Goal: Task Accomplishment & Management: Use online tool/utility

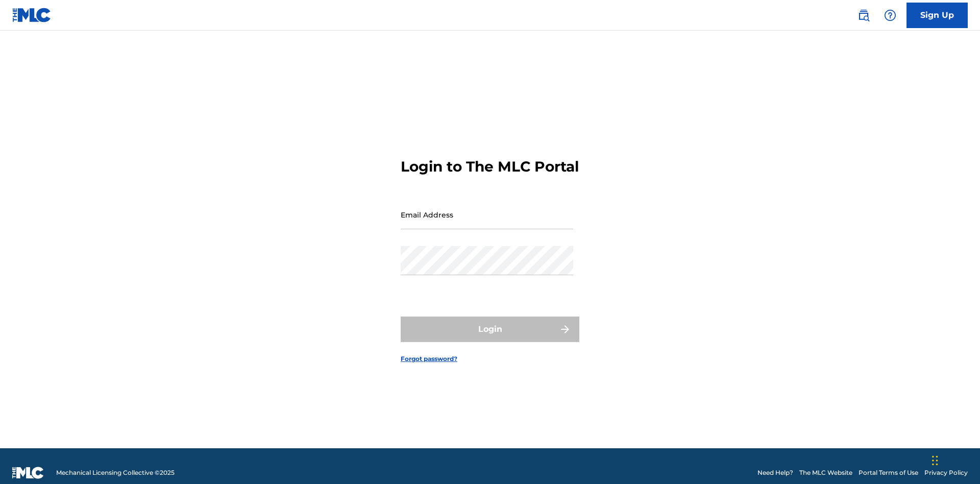
scroll to position [13, 0]
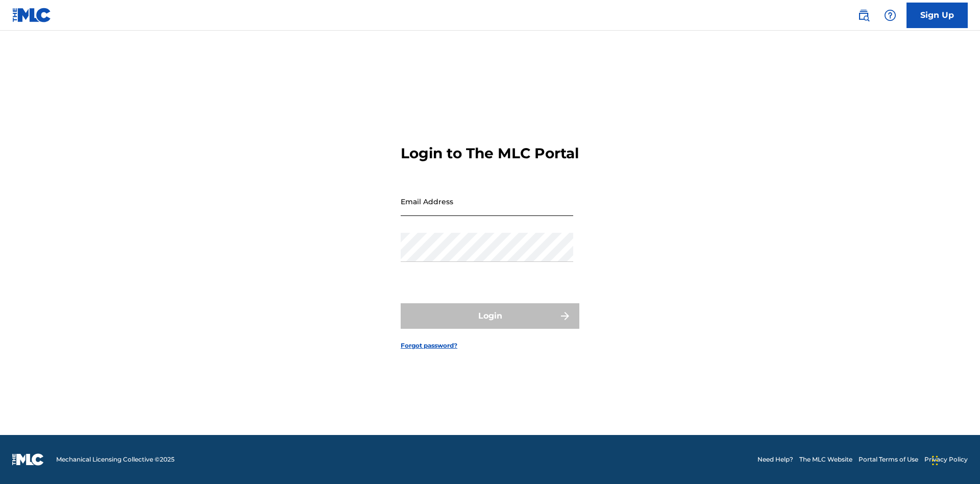
click at [487, 210] on input "Email Address" at bounding box center [487, 201] width 172 height 29
type input "[PERSON_NAME][EMAIL_ADDRESS][PERSON_NAME][DOMAIN_NAME]"
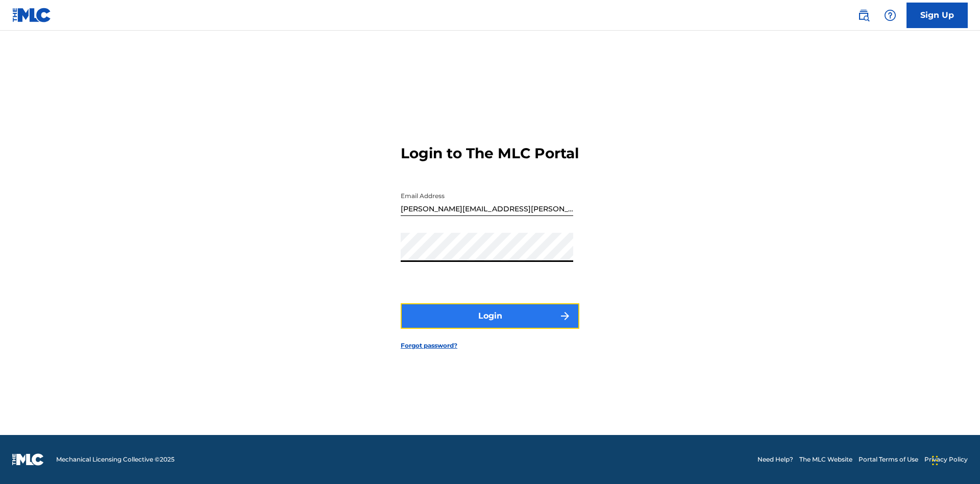
click at [490, 324] on button "Login" at bounding box center [490, 316] width 179 height 26
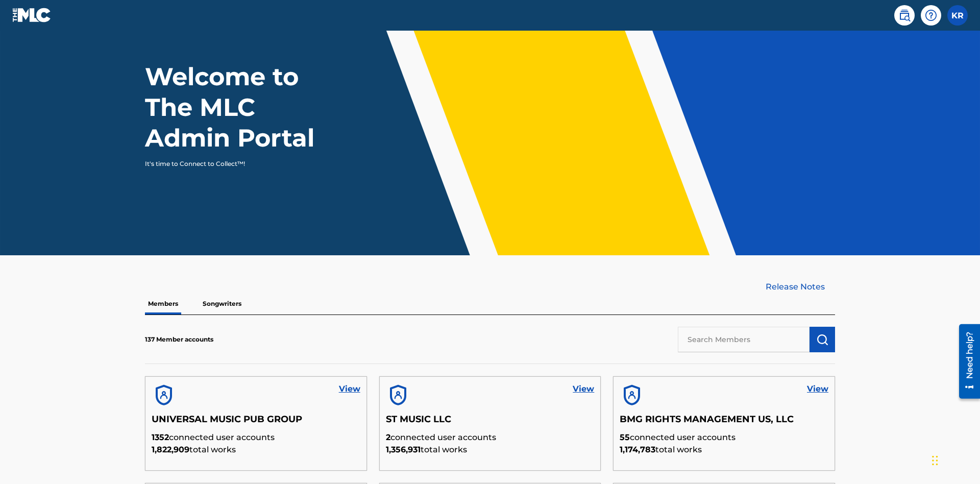
scroll to position [309, 0]
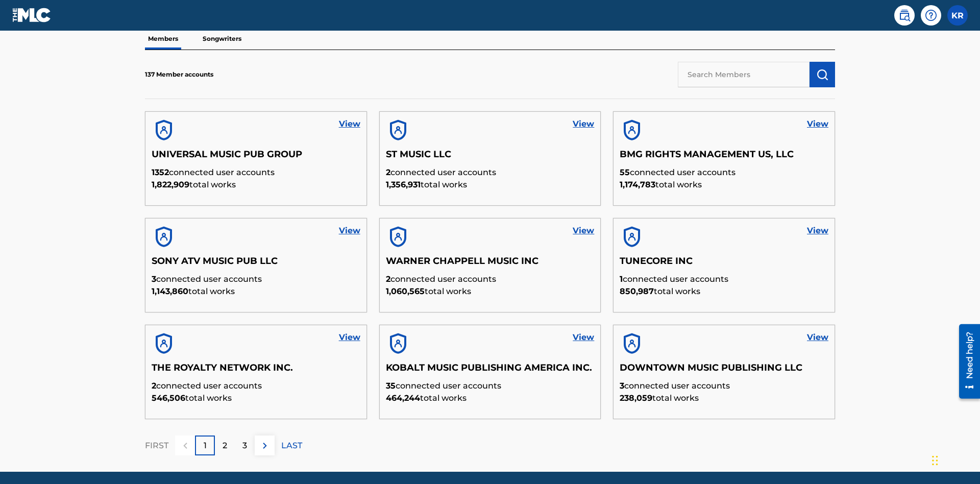
click at [743, 74] on input "text" at bounding box center [744, 75] width 132 height 26
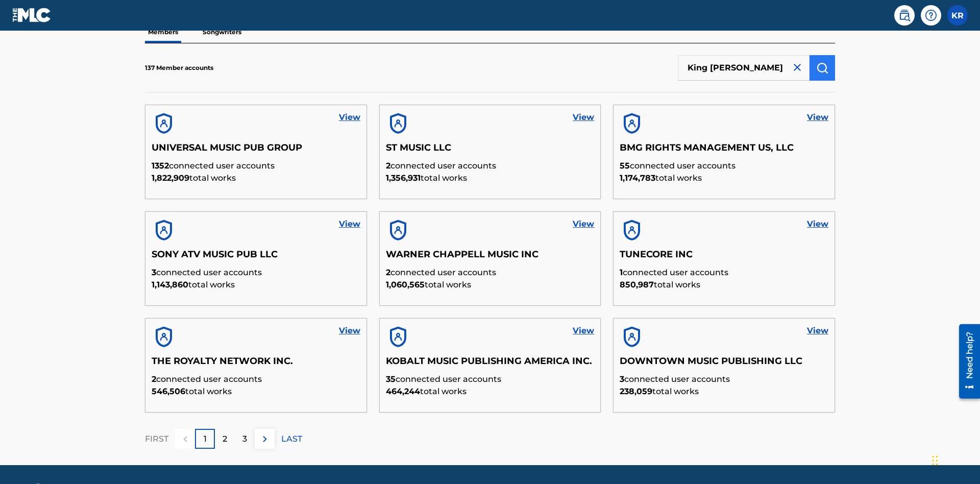
type input "King [PERSON_NAME]"
click at [822, 67] on img "submit" at bounding box center [822, 68] width 12 height 12
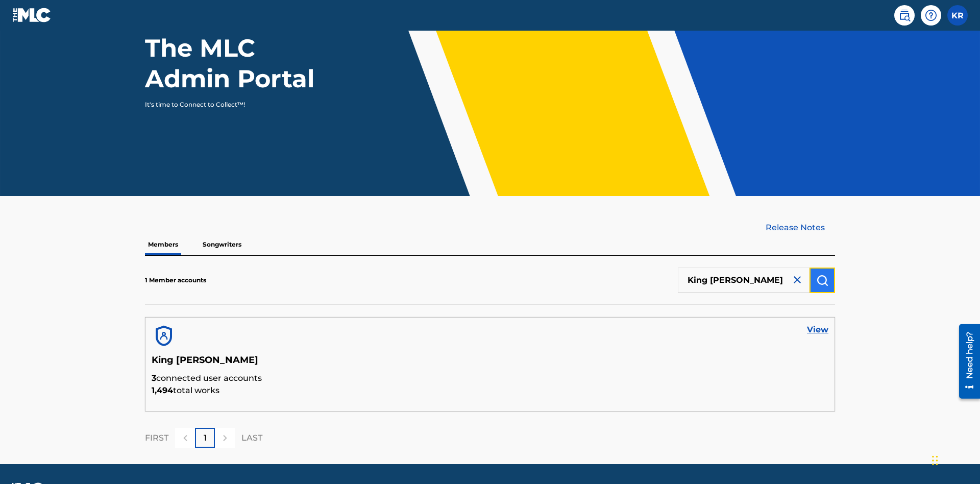
scroll to position [132, 0]
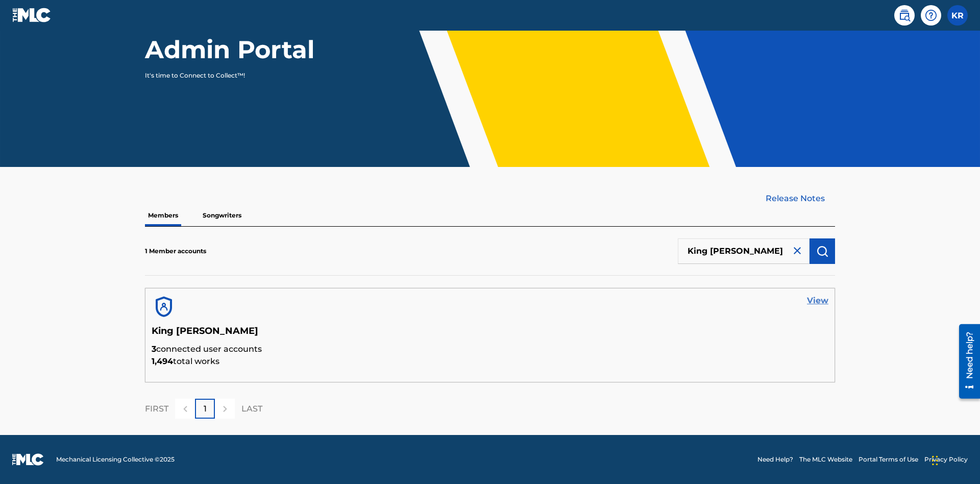
click at [817, 301] on link "View" at bounding box center [817, 300] width 21 height 12
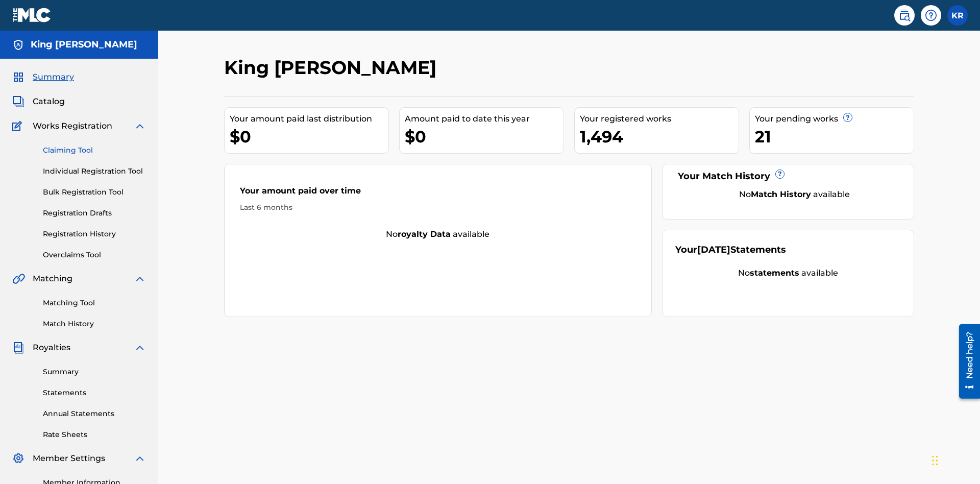
click at [94, 145] on link "Claiming Tool" at bounding box center [94, 150] width 103 height 11
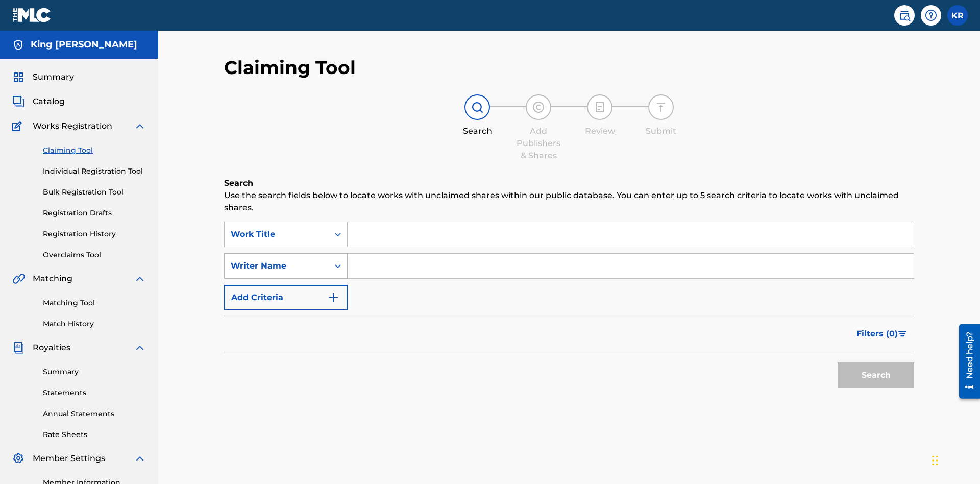
click at [277, 260] on div "Writer Name" at bounding box center [277, 266] width 92 height 12
click at [630, 222] on input "Search Form" at bounding box center [630, 234] width 566 height 24
type input "NON-OWNED WORK TO CLAIM"
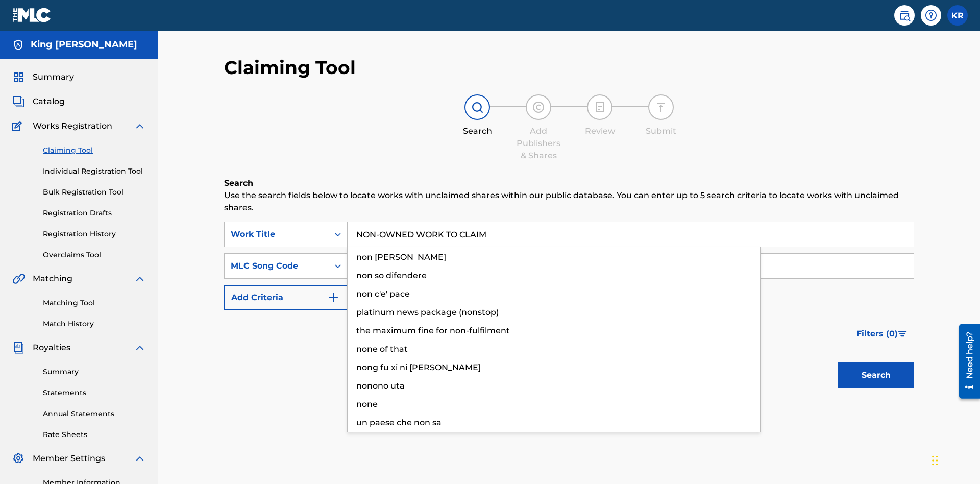
click at [630, 254] on input "Search Form" at bounding box center [630, 266] width 566 height 24
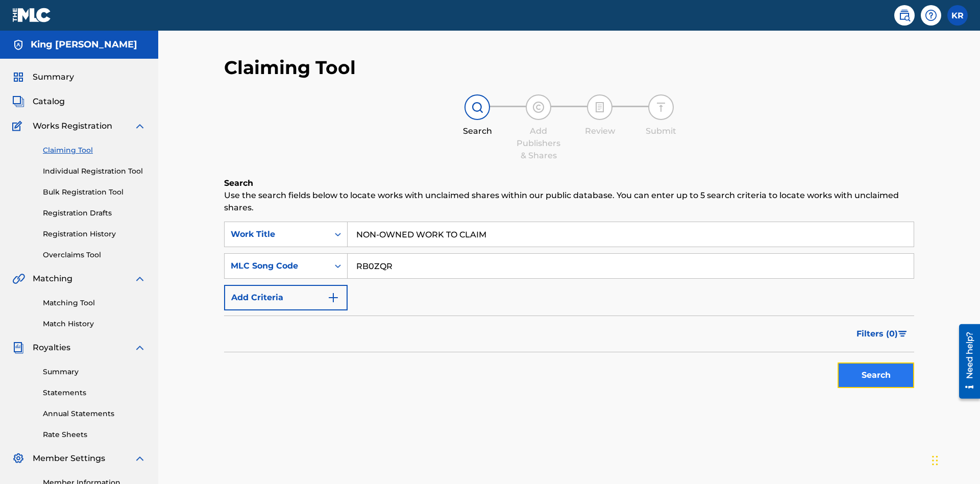
click at [876, 362] on button "Search" at bounding box center [875, 375] width 77 height 26
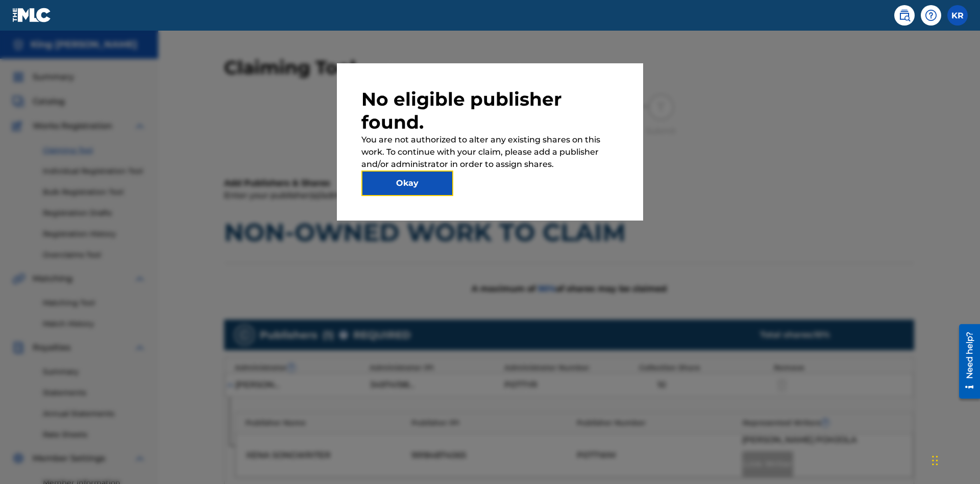
click at [407, 183] on button "Okay" at bounding box center [407, 183] width 92 height 26
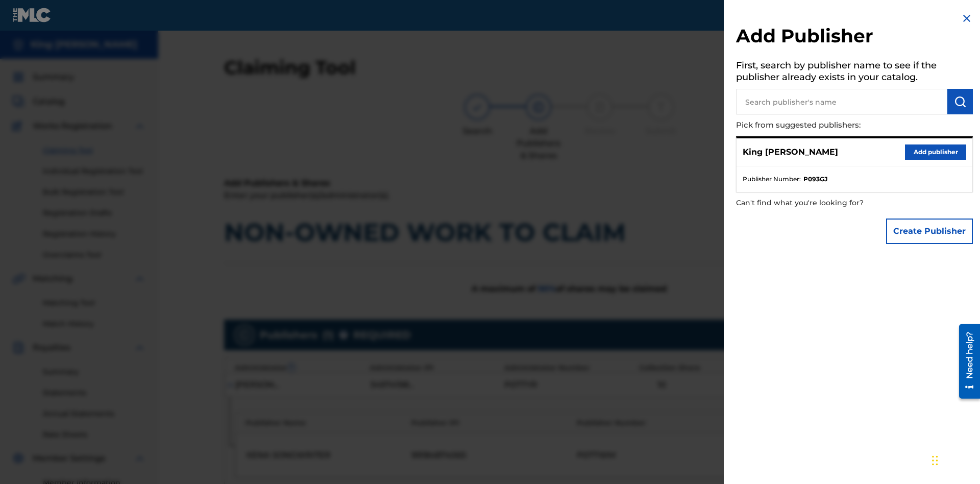
click at [841, 102] on input "text" at bounding box center [841, 102] width 211 height 26
type input "Test2025.09.18.04.33.58"
click at [960, 102] on img "submit" at bounding box center [960, 101] width 12 height 12
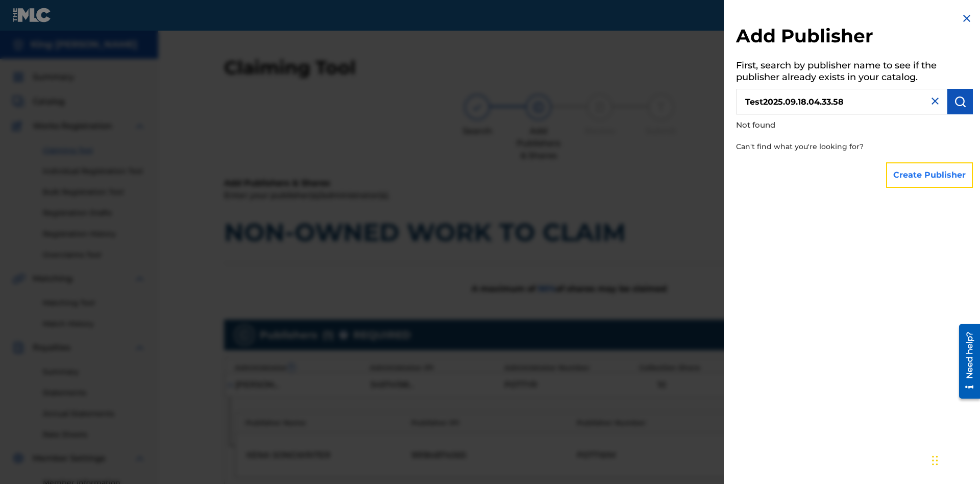
click at [930, 174] on button "Create Publisher" at bounding box center [929, 175] width 87 height 26
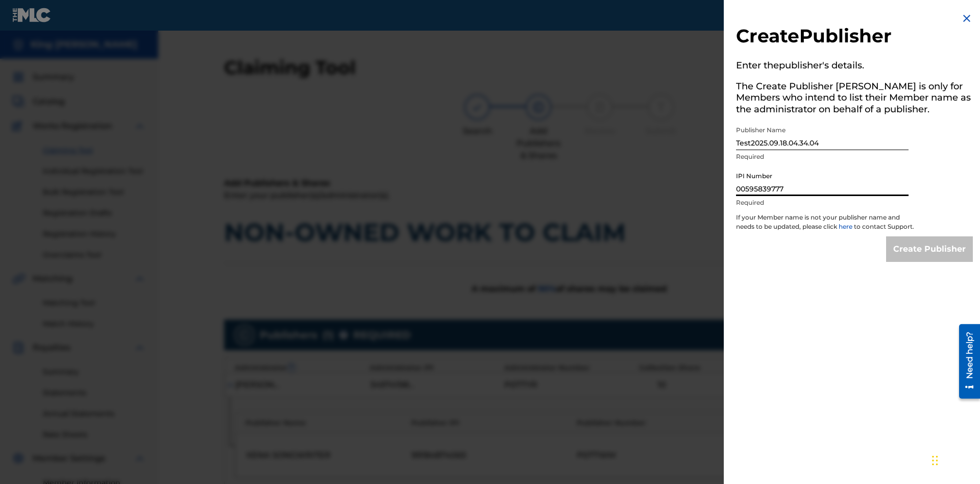
click at [930, 258] on input "Create Publisher" at bounding box center [929, 249] width 87 height 26
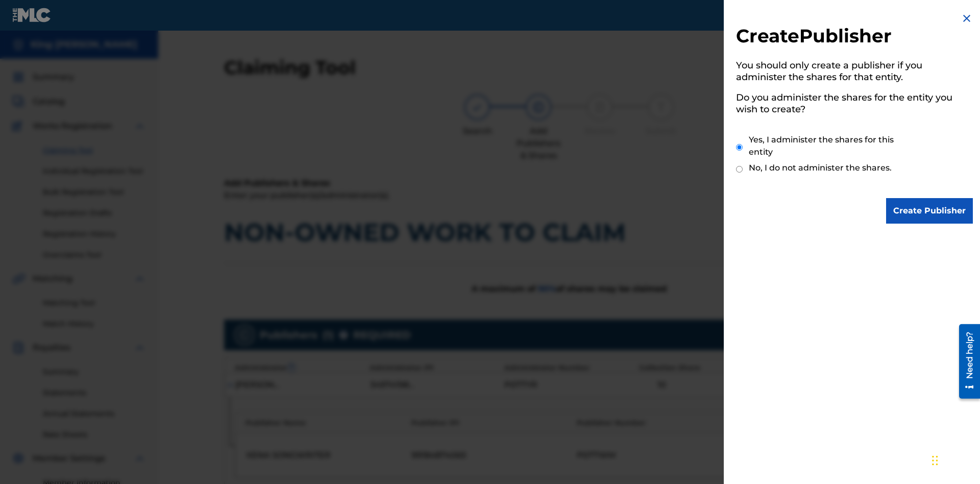
click at [739, 147] on input "Yes, I administer the shares for this entity" at bounding box center [739, 147] width 7 height 22
click at [930, 211] on input "Create Publisher" at bounding box center [929, 211] width 87 height 26
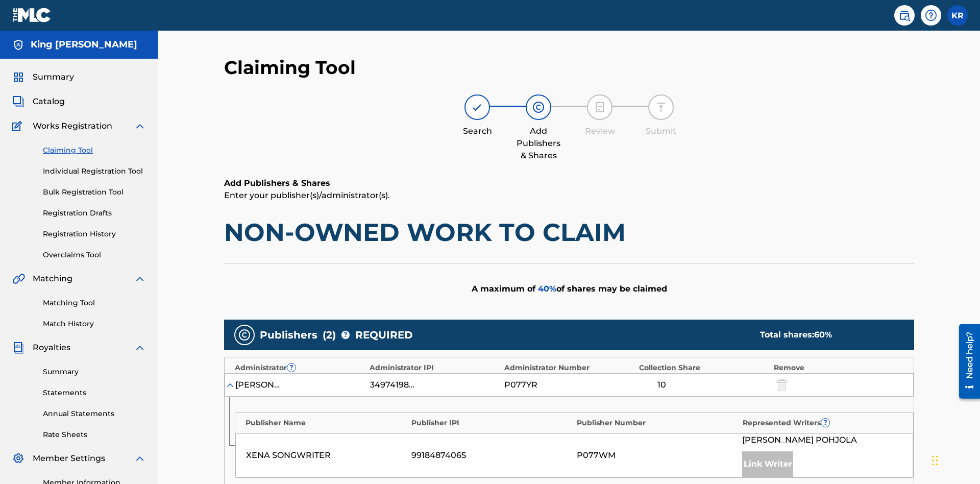
scroll to position [316, 0]
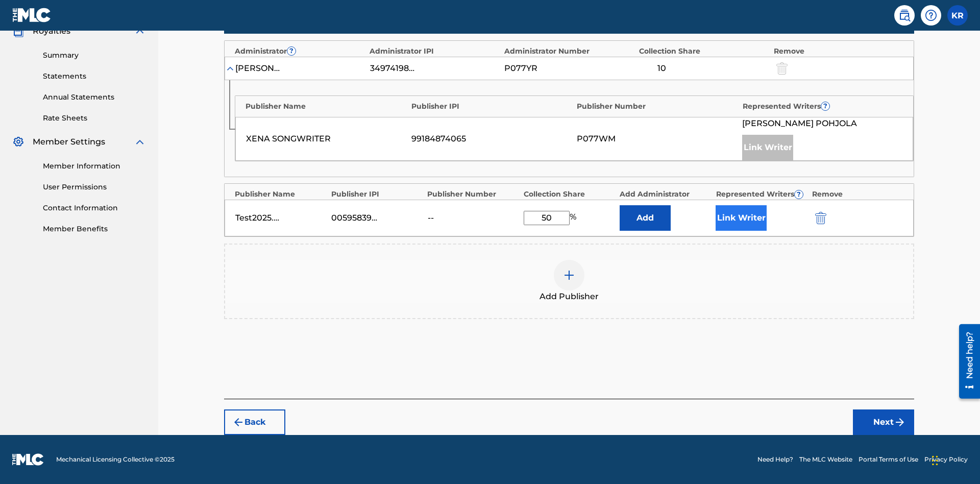
type input "50"
click at [741, 218] on button "Link Writer" at bounding box center [740, 218] width 51 height 26
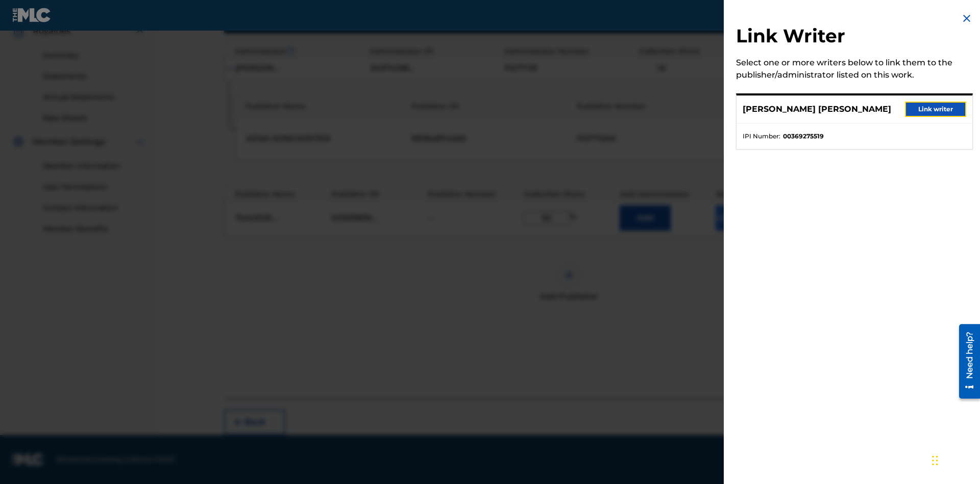
click at [935, 109] on button "Link writer" at bounding box center [935, 109] width 61 height 15
click at [741, 218] on button "Link Writer" at bounding box center [740, 218] width 51 height 26
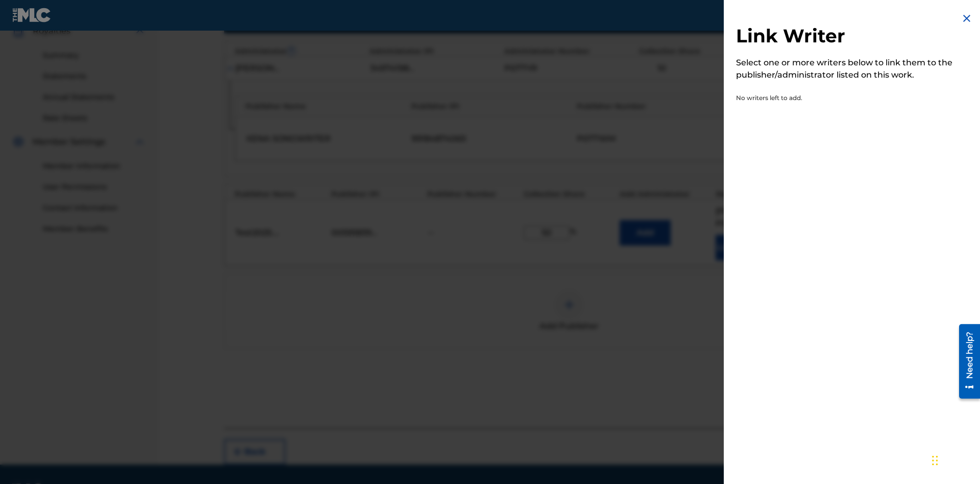
click at [966, 18] on img at bounding box center [966, 18] width 12 height 12
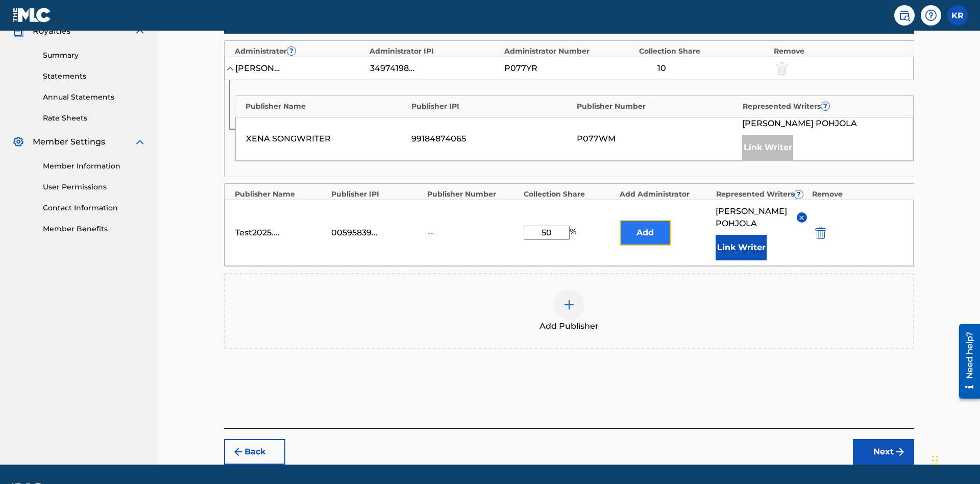
click at [645, 220] on button "Add" at bounding box center [644, 233] width 51 height 26
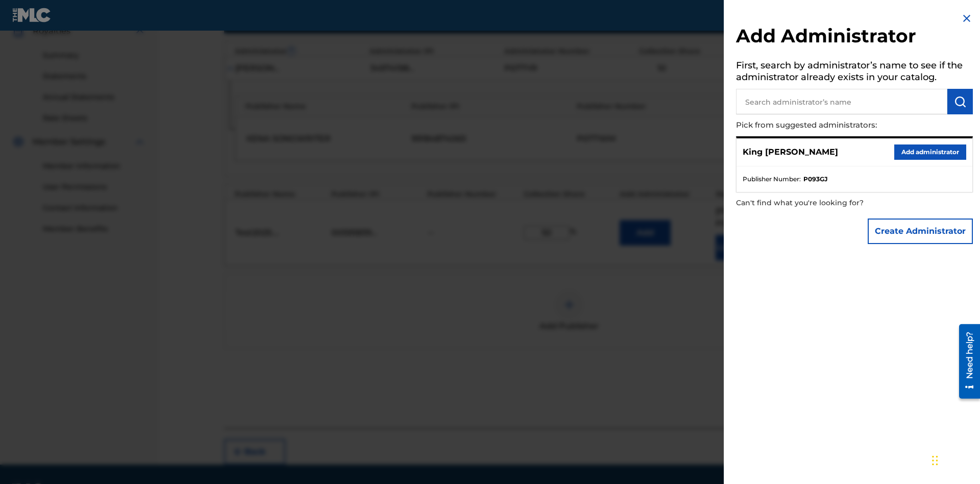
click at [841, 102] on input "text" at bounding box center [841, 102] width 211 height 26
type input "Test2025.09.18.04.34.32"
click at [960, 102] on img "submit" at bounding box center [960, 101] width 12 height 12
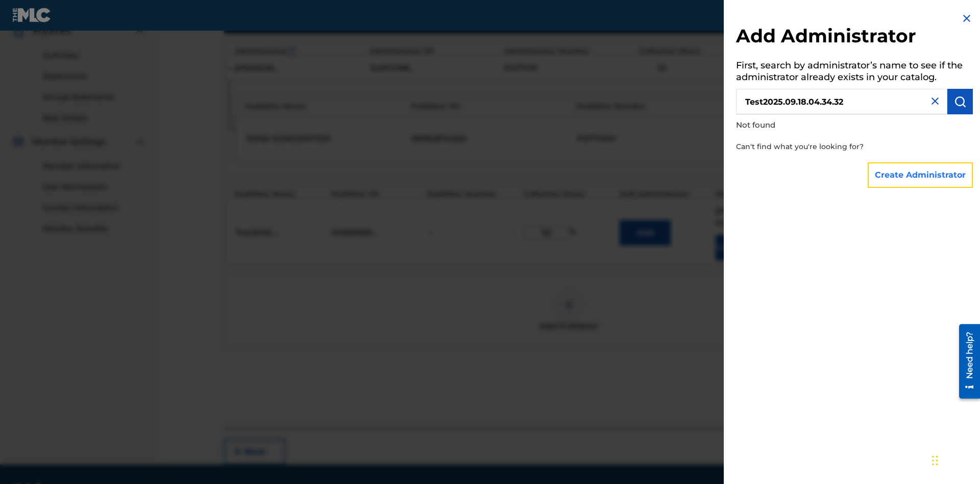
click at [920, 174] on button "Create Administrator" at bounding box center [919, 175] width 105 height 26
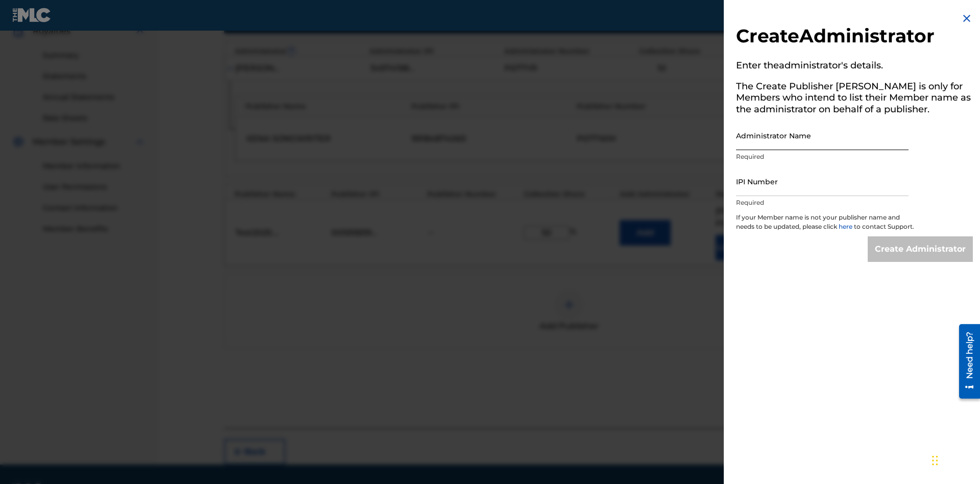
click at [822, 135] on input "Administrator Name" at bounding box center [822, 135] width 172 height 29
type input "Test2025.09.18.04.34.39"
click at [822, 181] on input "IPI Number" at bounding box center [822, 181] width 172 height 29
click at [920, 258] on input "Create Administrator" at bounding box center [919, 249] width 105 height 26
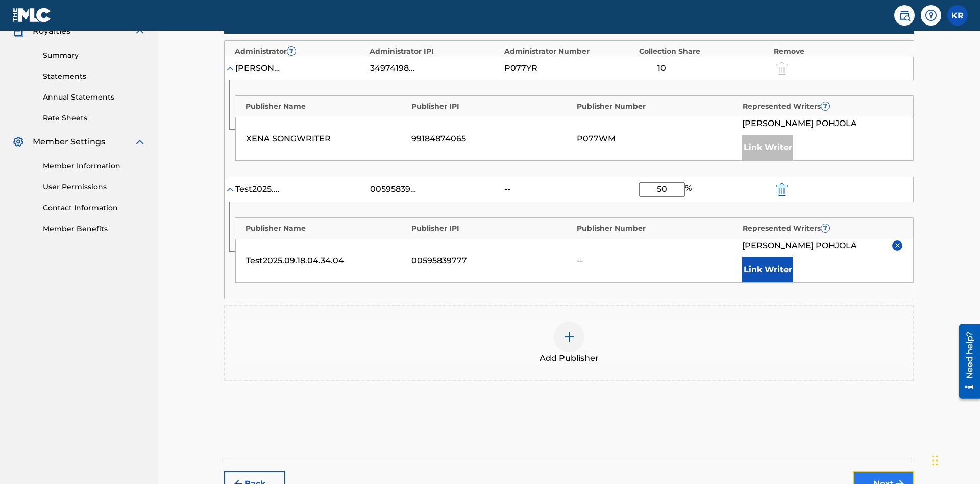
click at [883, 471] on button "Next" at bounding box center [883, 484] width 61 height 26
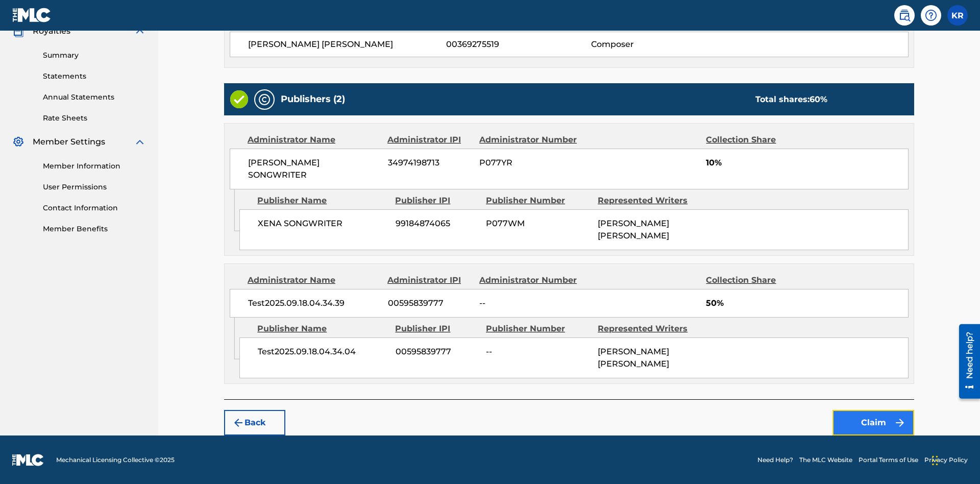
click at [873, 422] on button "Claim" at bounding box center [873, 423] width 82 height 26
